Goal: Complete application form: Complete application form

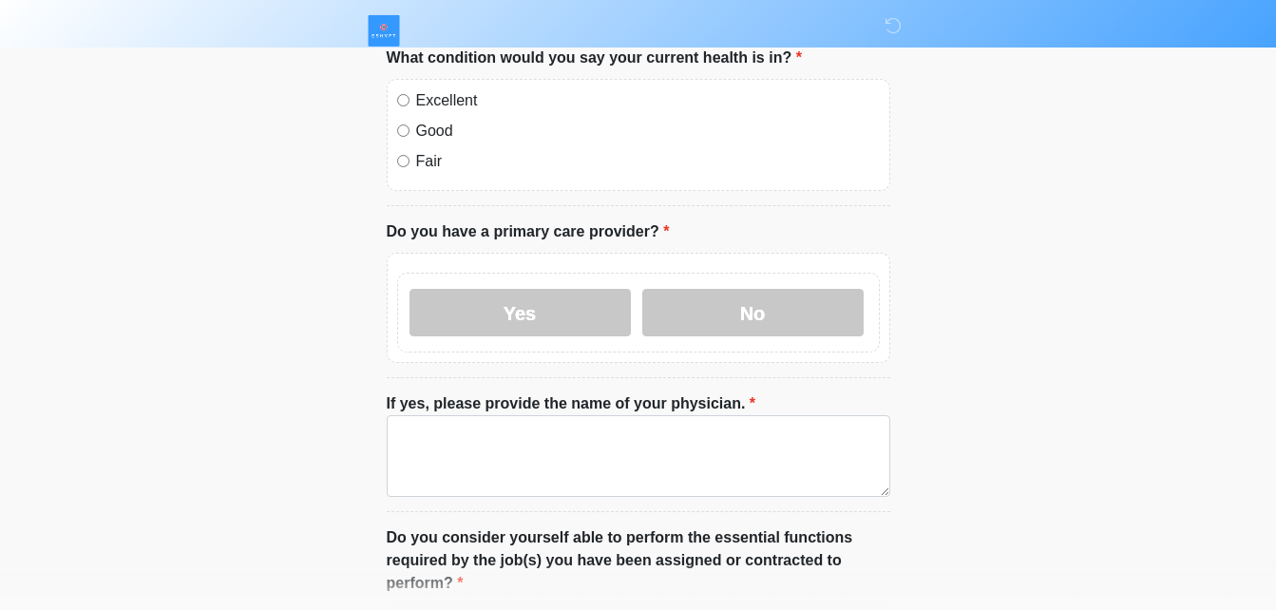
scroll to position [938, 0]
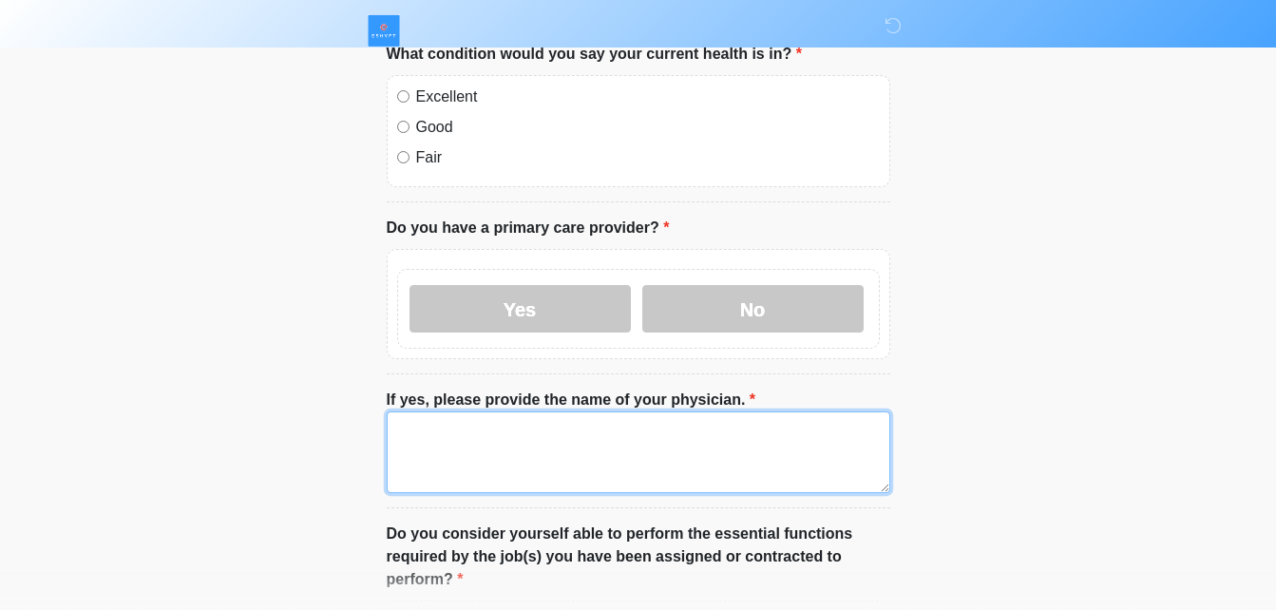
click at [509, 416] on textarea "If yes, please provide the name of your physician." at bounding box center [639, 453] width 504 height 82
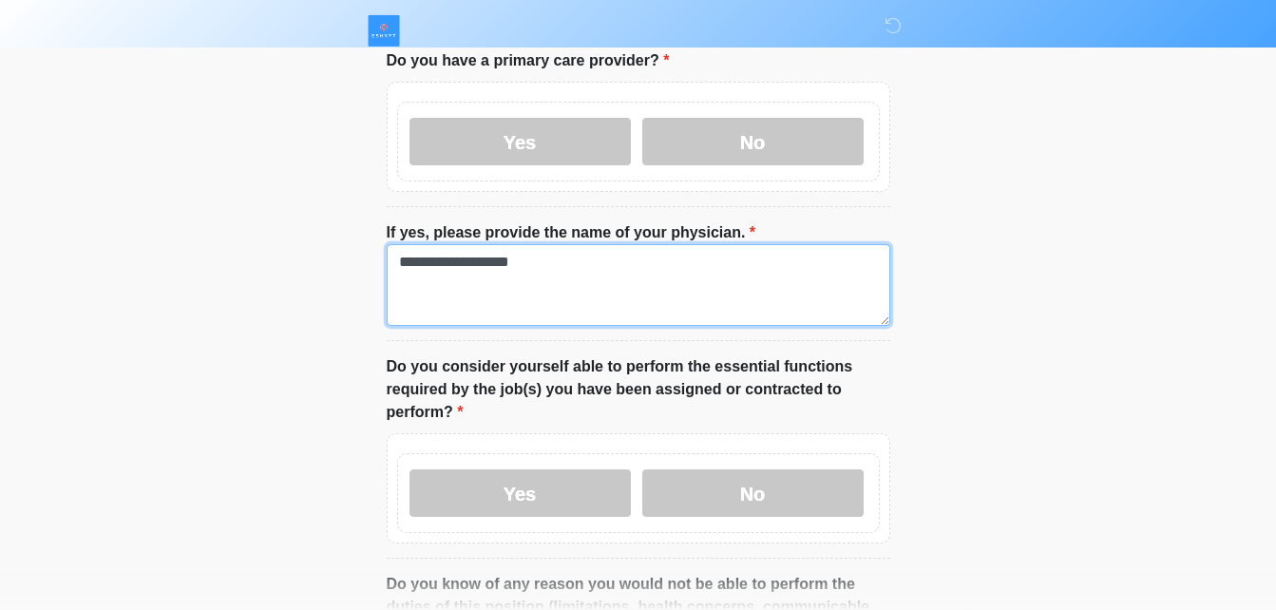
scroll to position [1106, 0]
type textarea "**********"
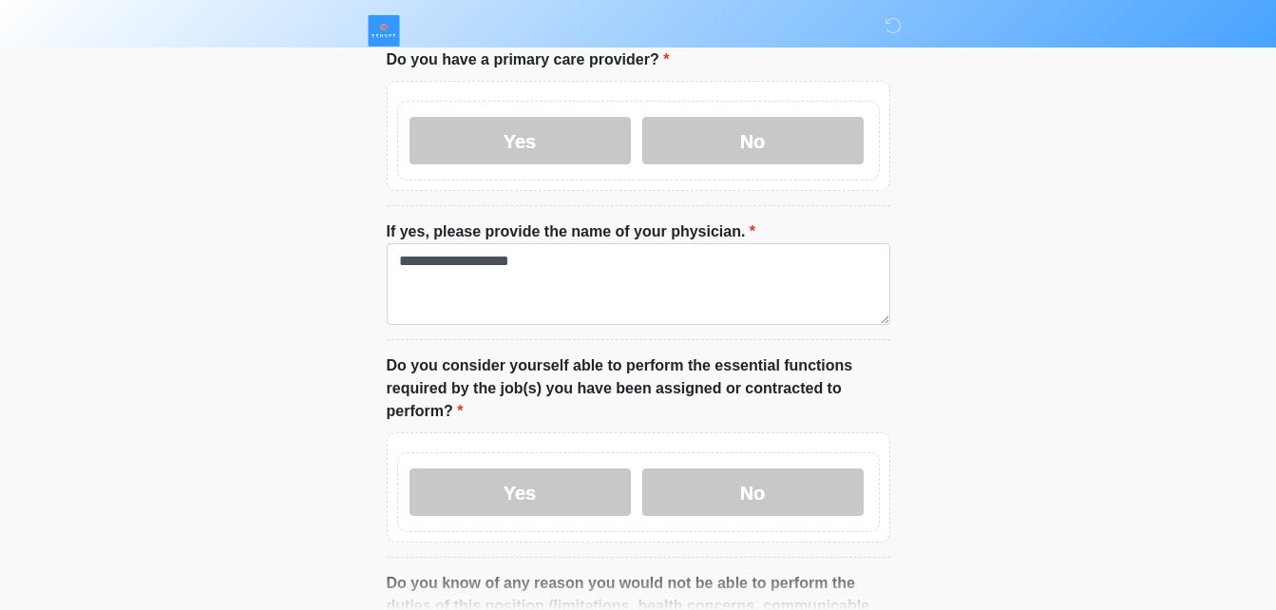
click at [563, 486] on div "Yes No" at bounding box center [638, 492] width 483 height 80
click at [585, 469] on label "Yes" at bounding box center [520, 493] width 221 height 48
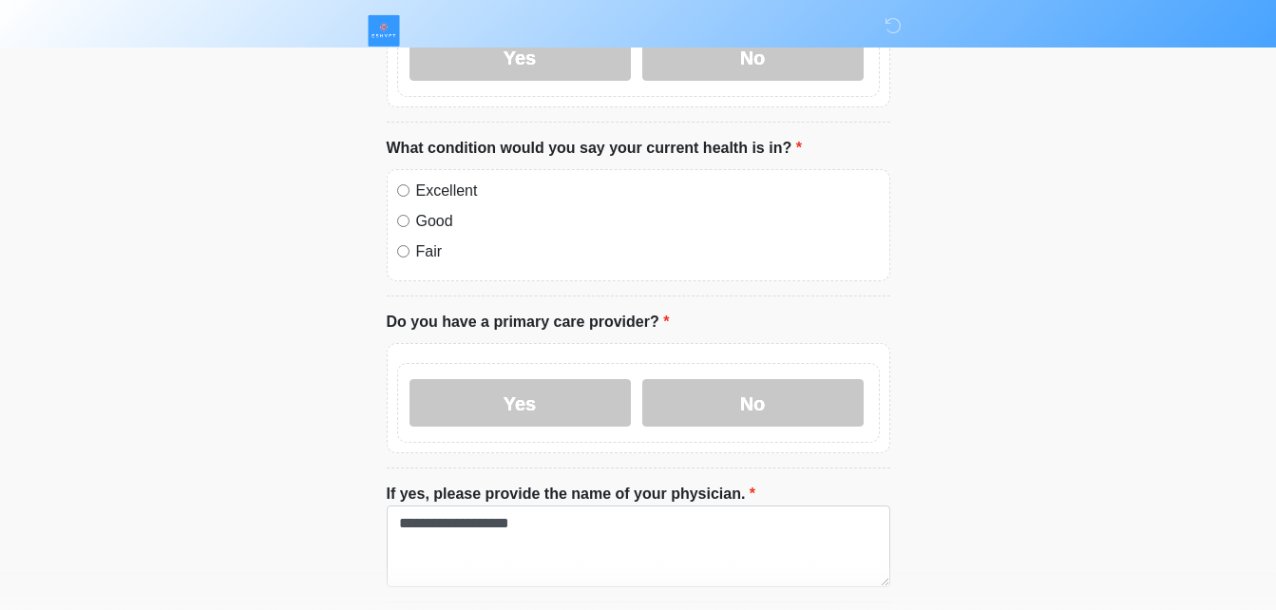
scroll to position [847, 0]
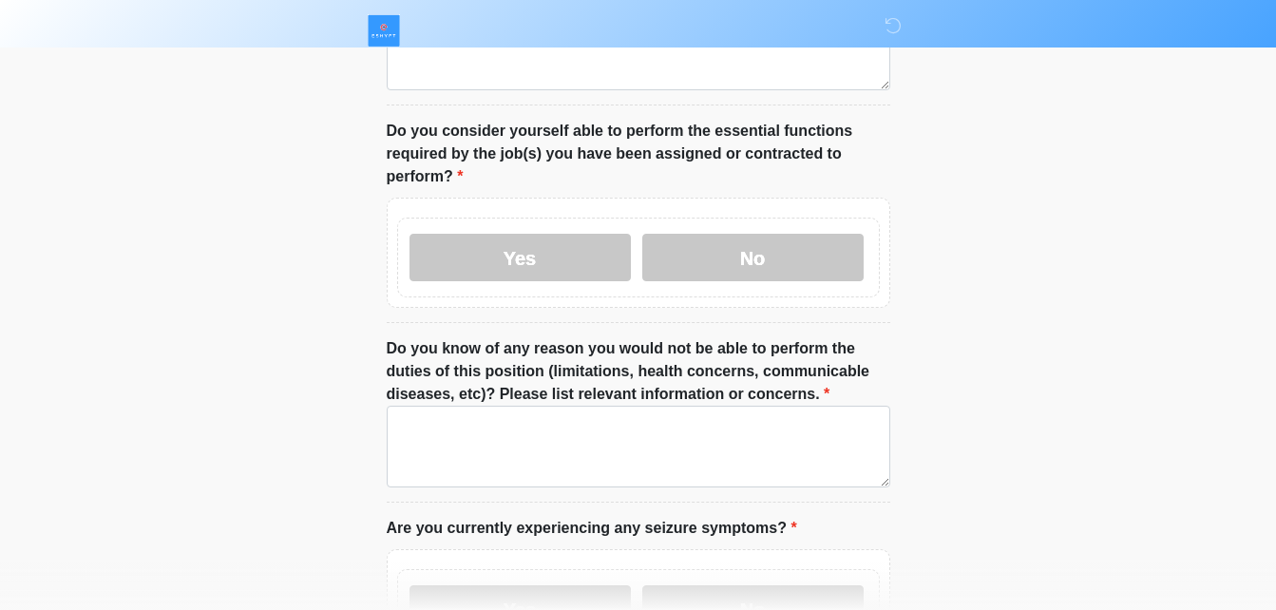
scroll to position [1337, 0]
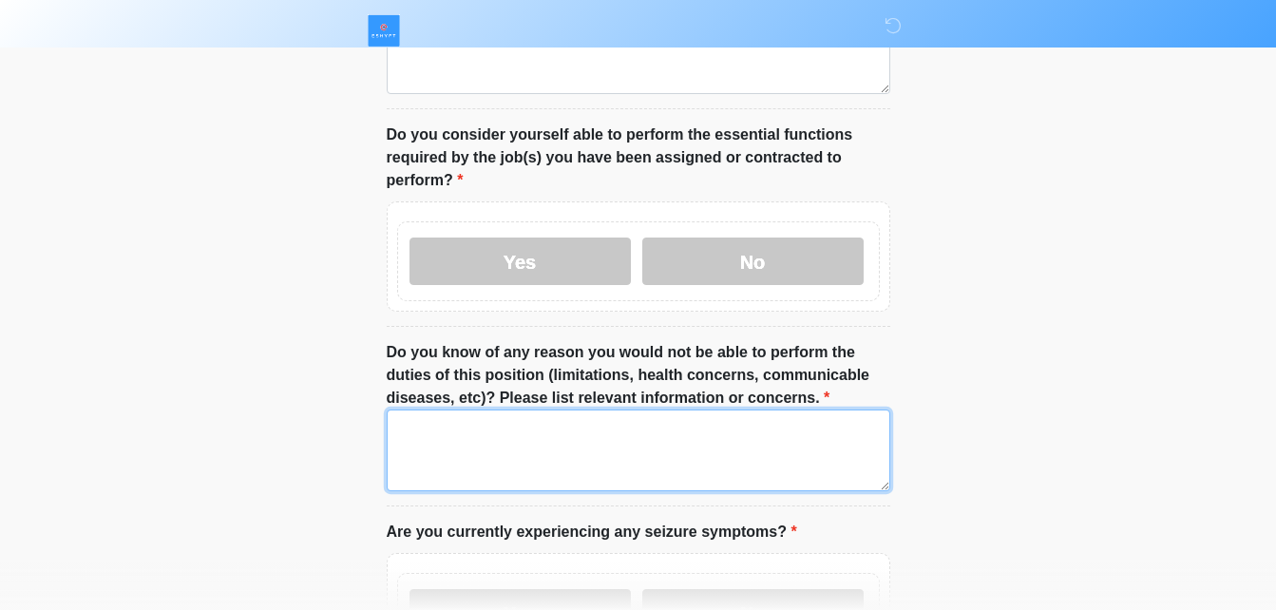
click at [501, 410] on textarea "Do you know of any reason you would not be able to perform the duties of this p…" at bounding box center [639, 451] width 504 height 82
type textarea "*"
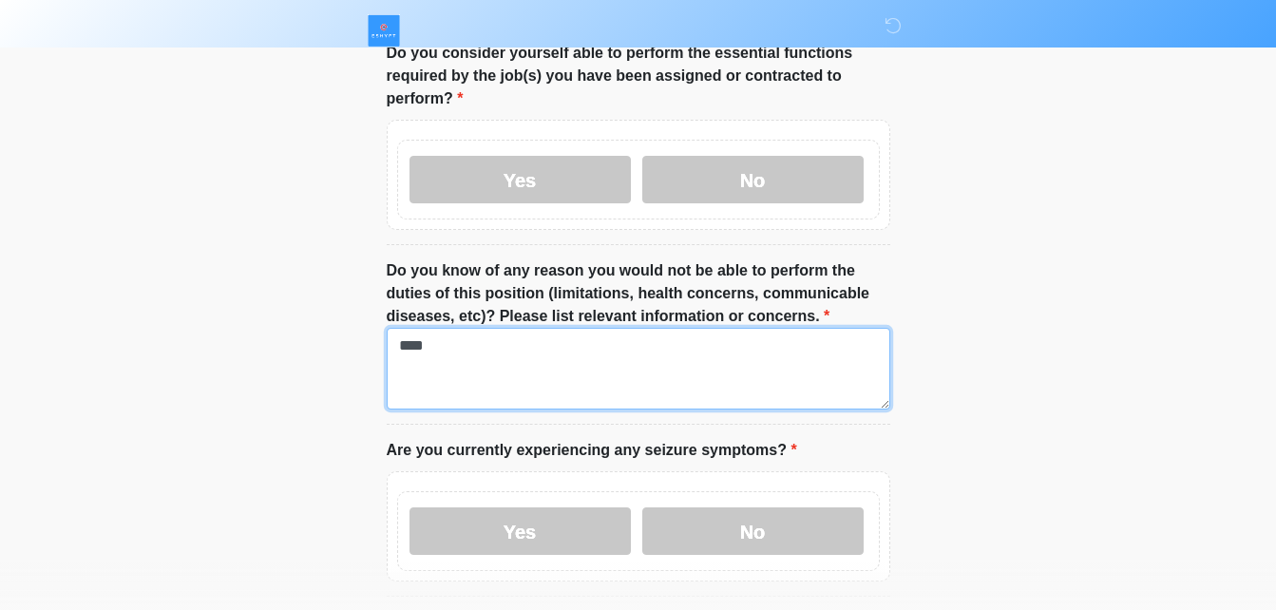
scroll to position [1422, 0]
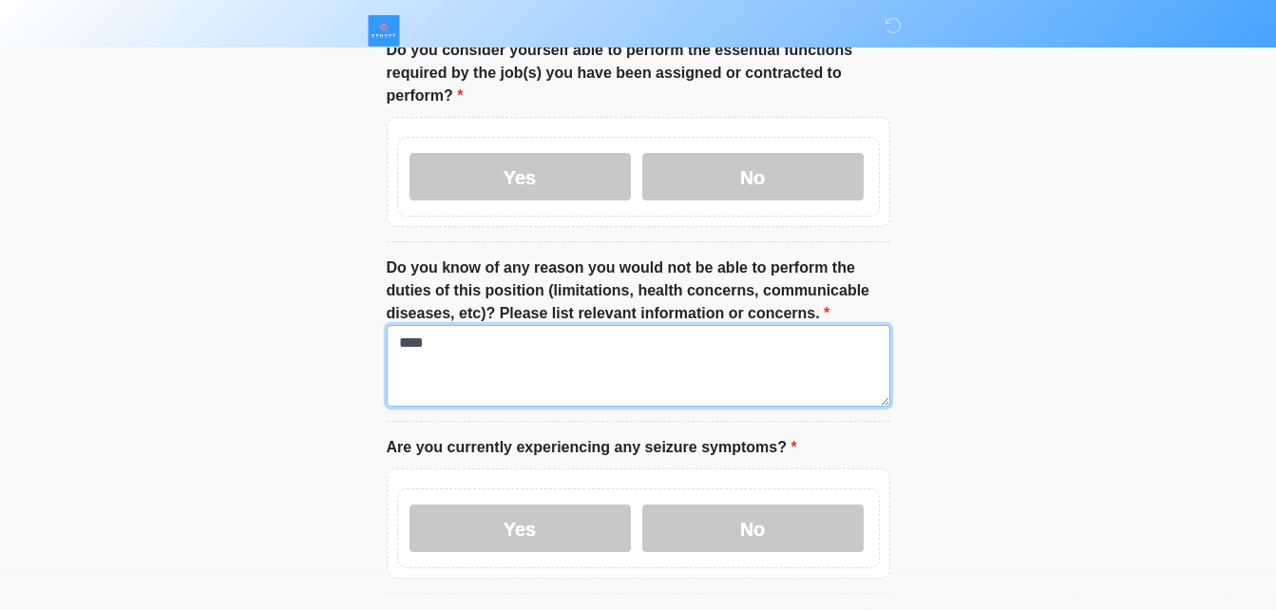
type textarea "****"
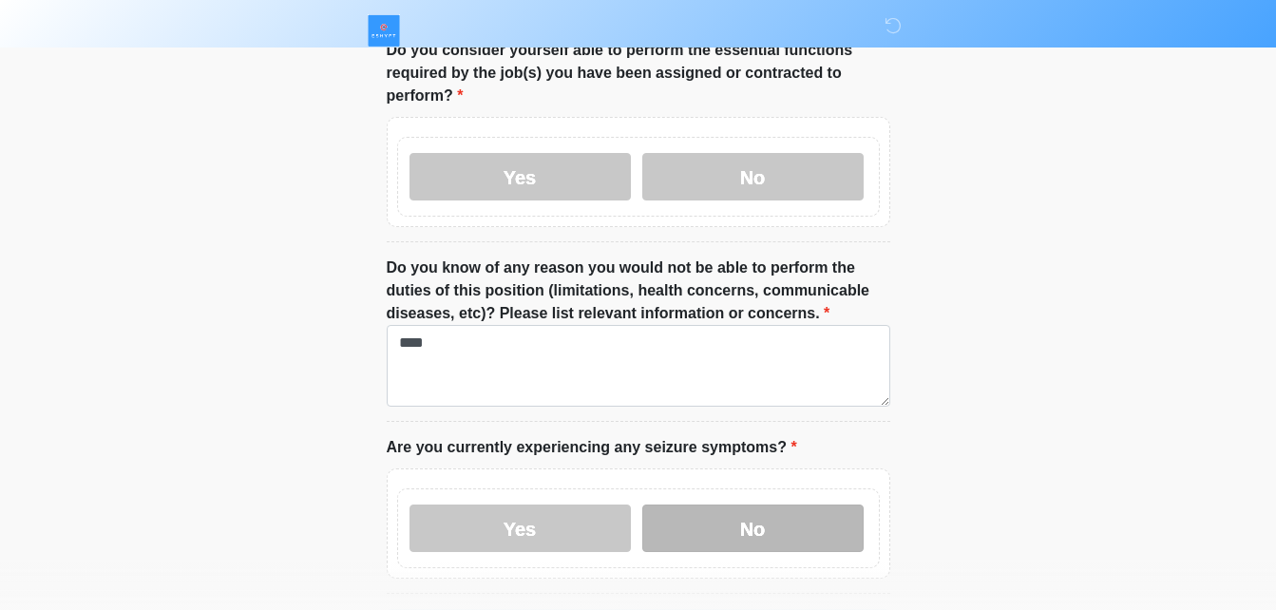
click at [749, 505] on label "No" at bounding box center [752, 529] width 221 height 48
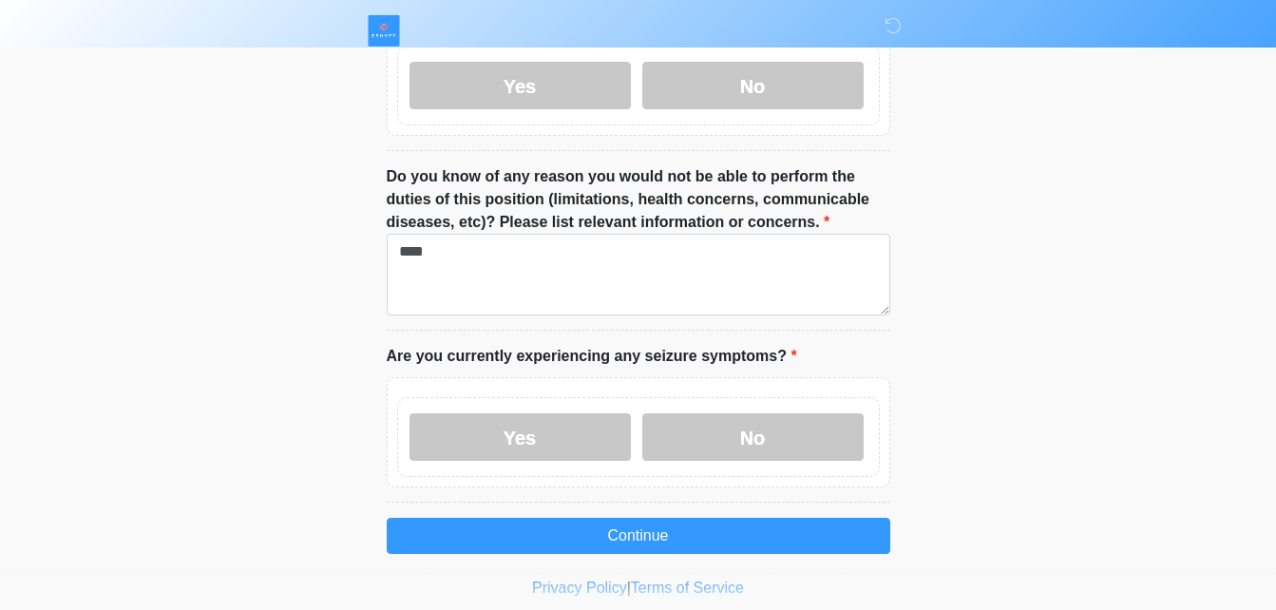
scroll to position [1519, 0]
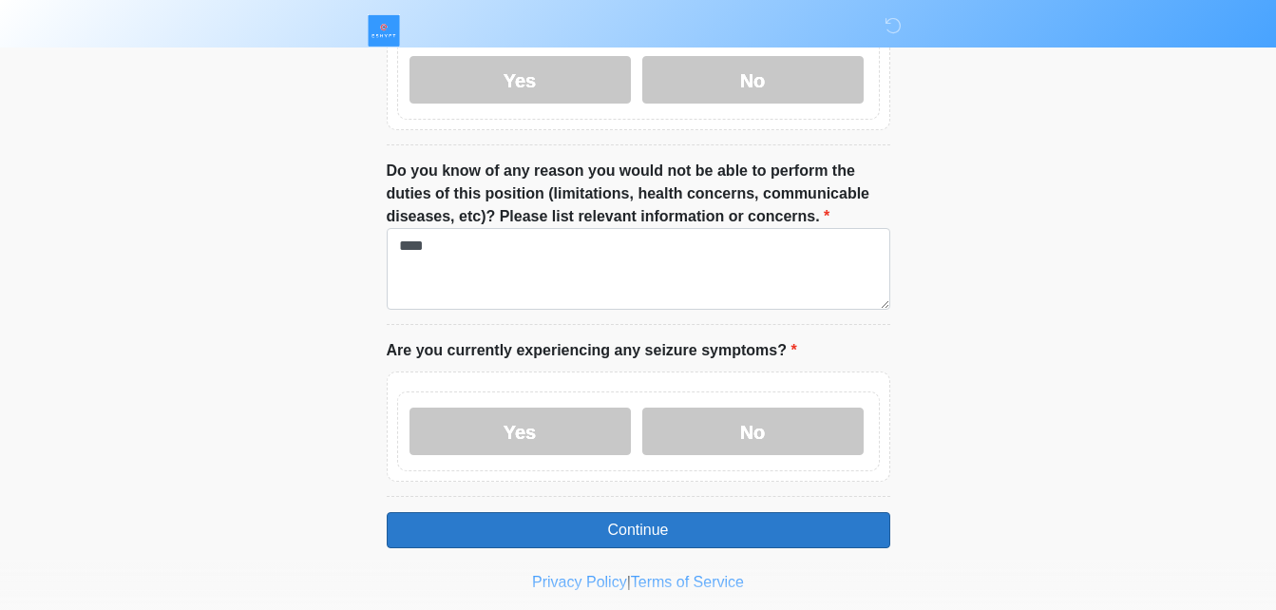
click at [677, 512] on button "Continue" at bounding box center [639, 530] width 504 height 36
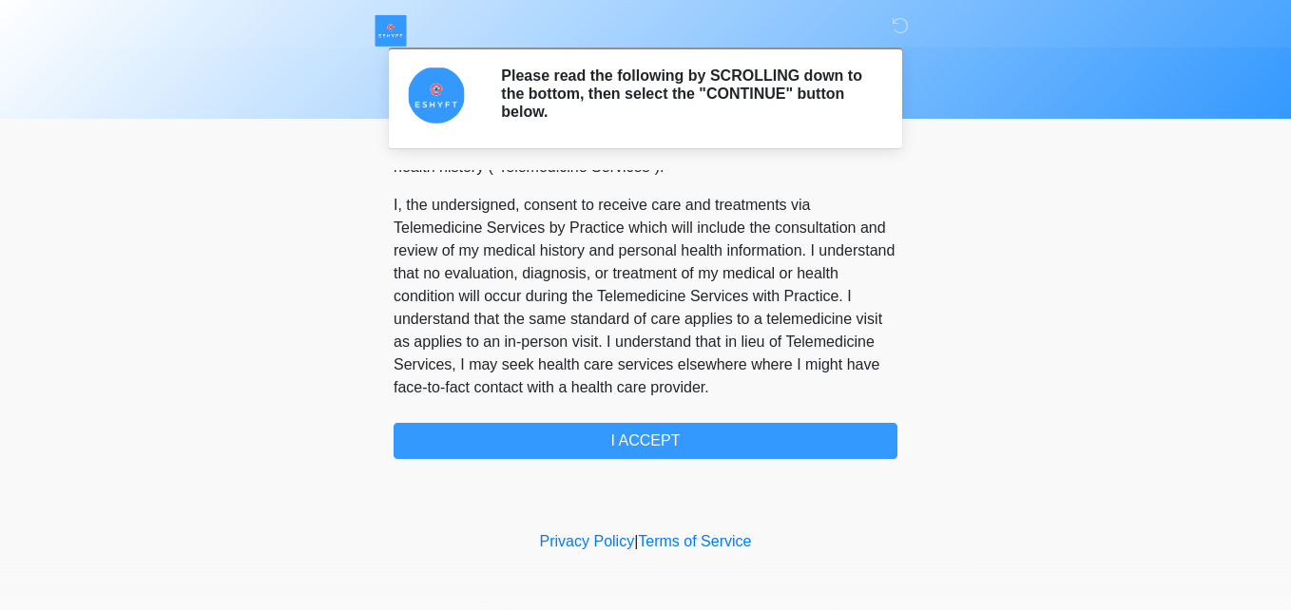
scroll to position [169, 0]
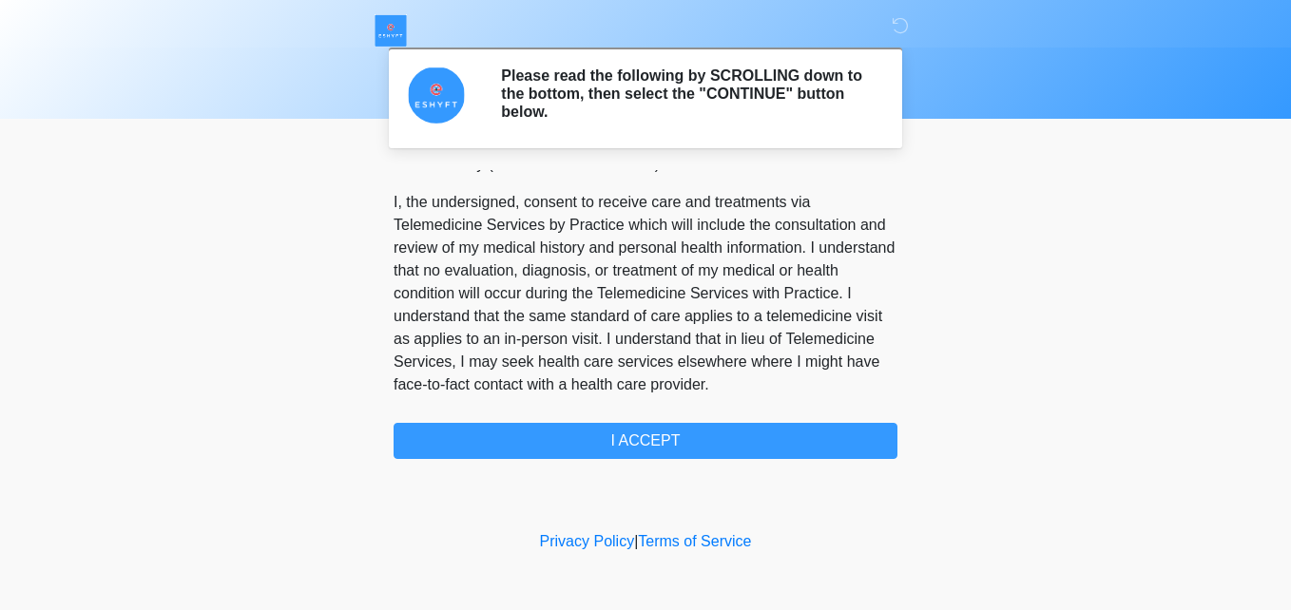
click at [717, 270] on p "I, the undersigned, consent to receive care and treatments via Telemedicine Ser…" at bounding box center [645, 293] width 504 height 205
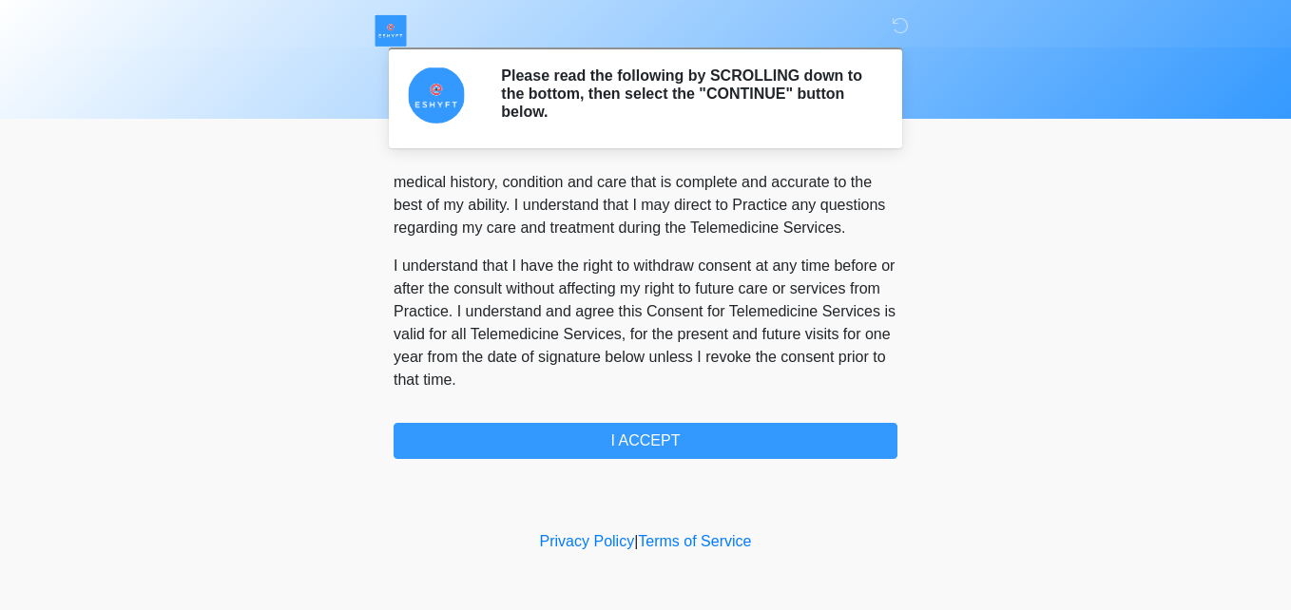
scroll to position [1207, 0]
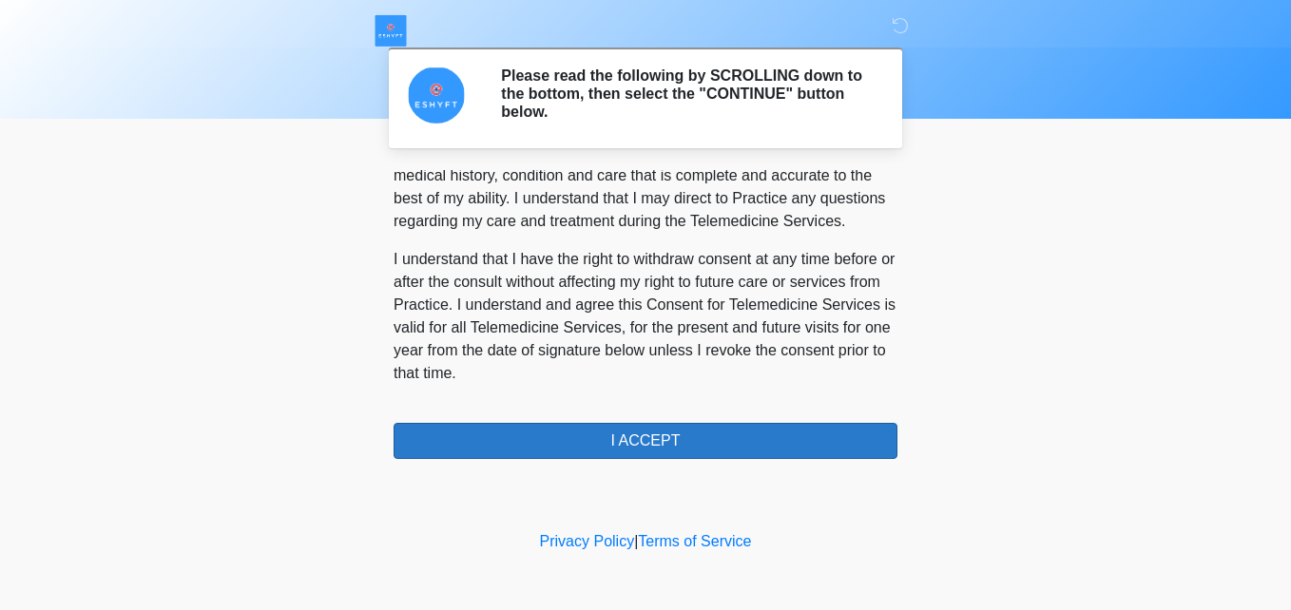
click at [662, 440] on button "I ACCEPT" at bounding box center [645, 441] width 504 height 36
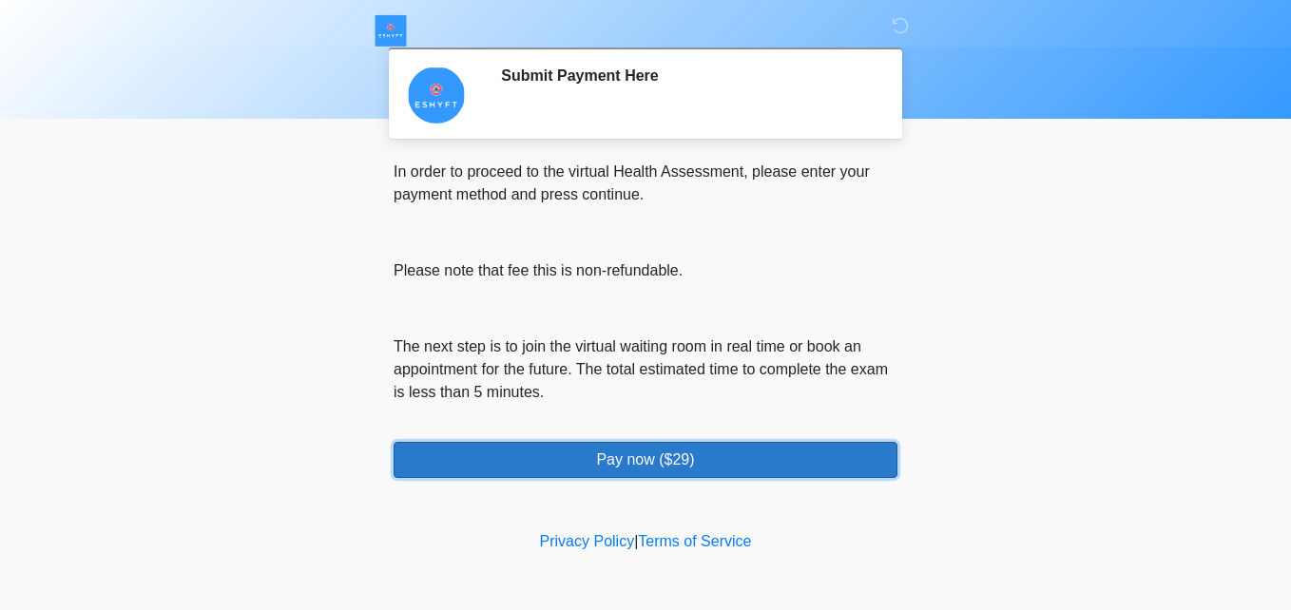
click at [653, 461] on button "Pay now ($29)" at bounding box center [645, 460] width 504 height 36
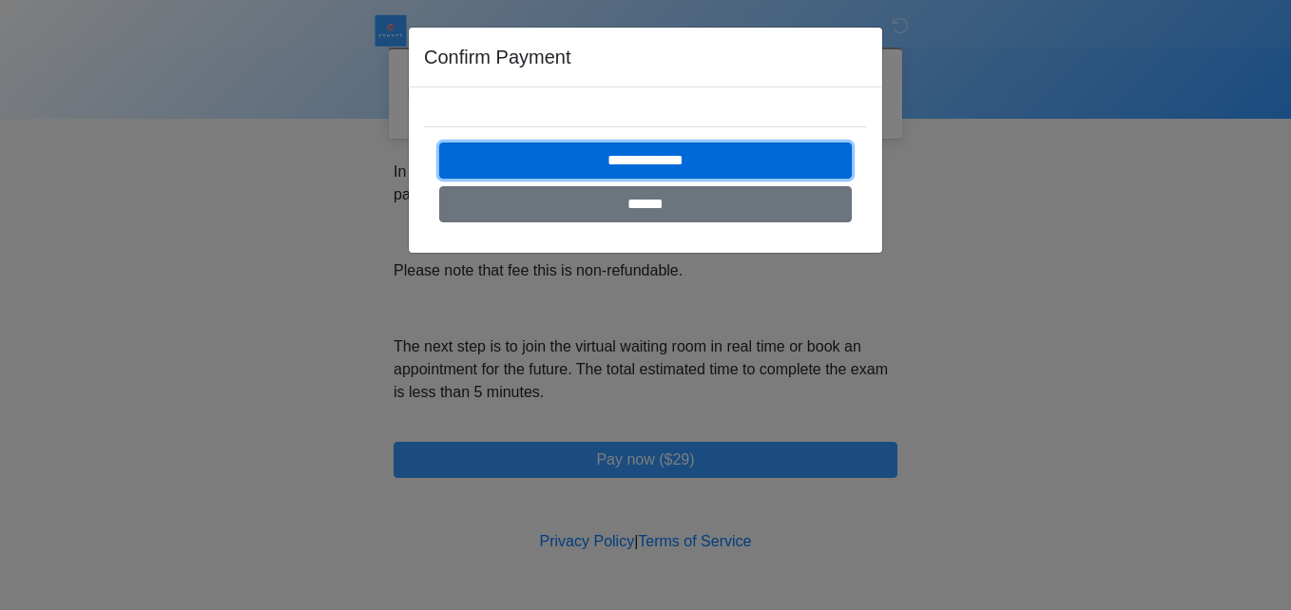
click at [634, 167] on input "**********" at bounding box center [645, 161] width 412 height 36
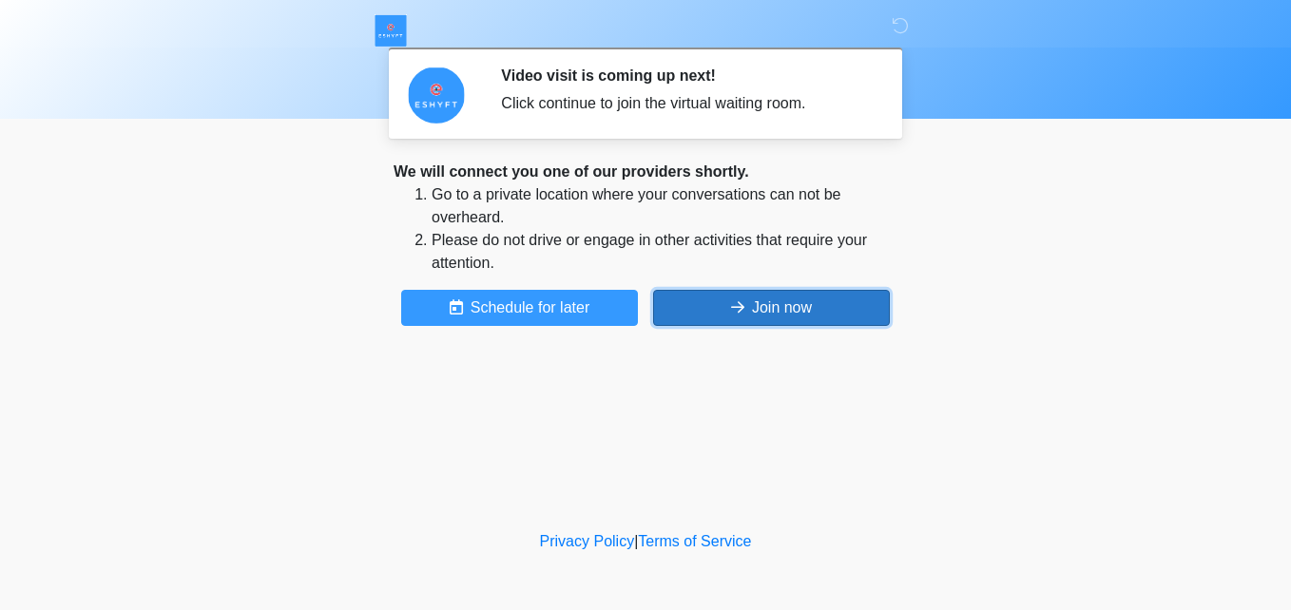
click at [801, 307] on button "Join now" at bounding box center [771, 308] width 237 height 36
